Goal: Feedback & Contribution: Submit feedback/report problem

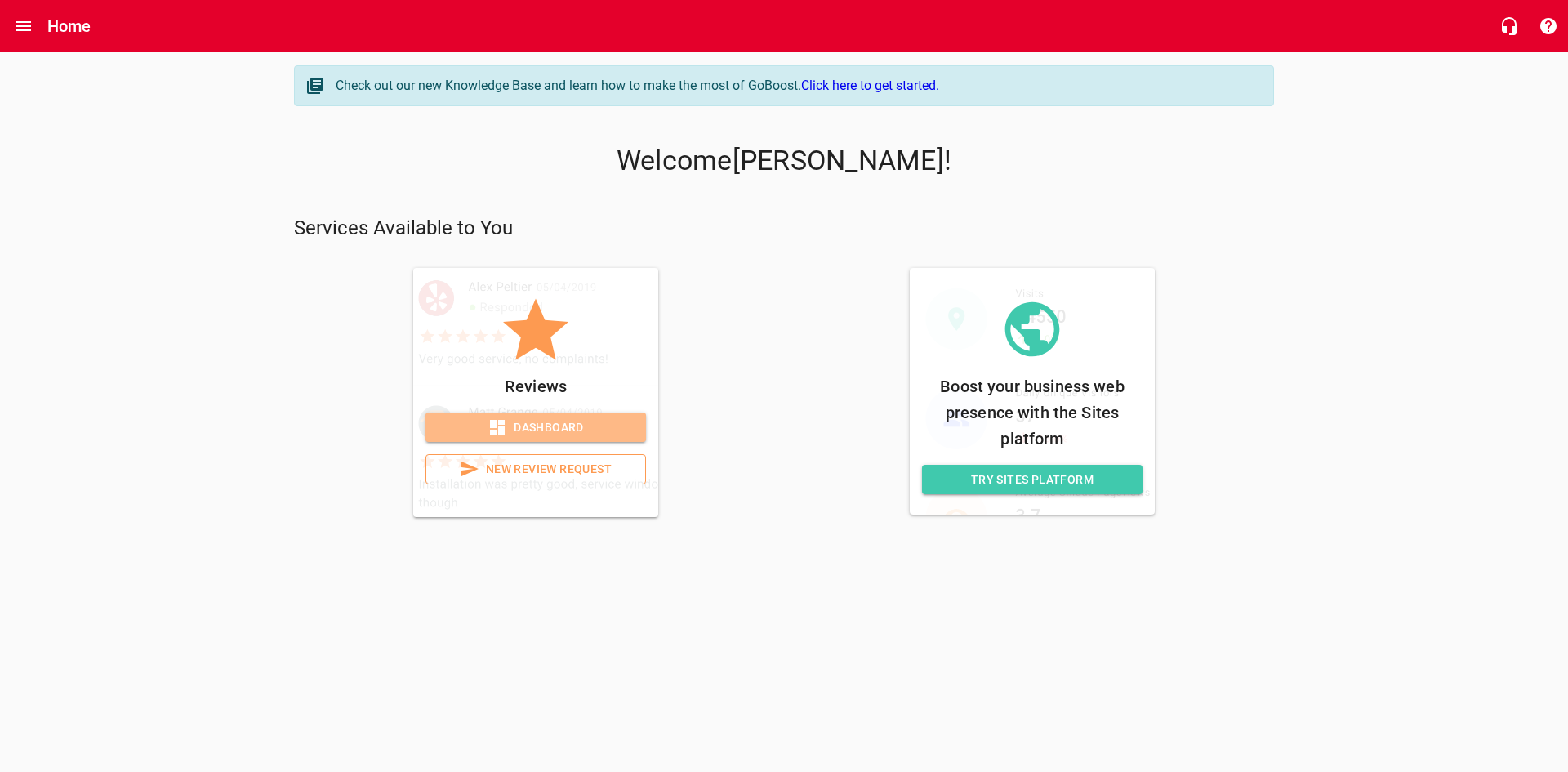
click at [546, 436] on span "Dashboard" at bounding box center [535, 427] width 194 height 20
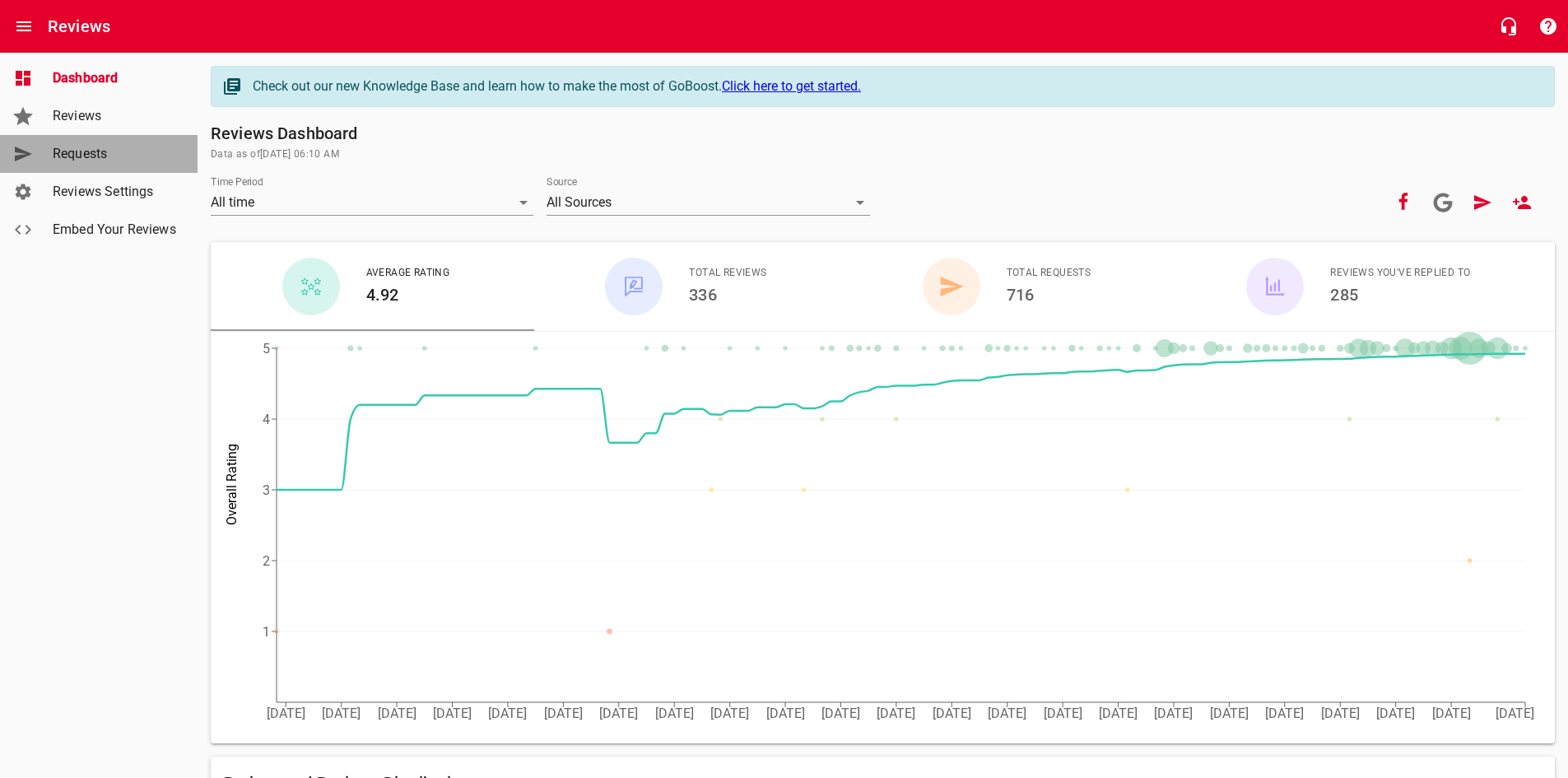
click at [82, 144] on span "Requests" at bounding box center [116, 154] width 125 height 20
